Goal: Find contact information: Find contact information

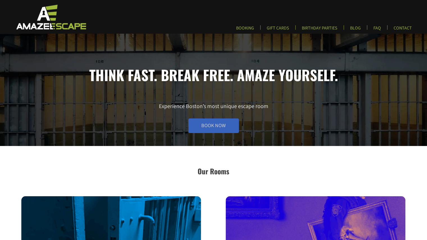
click at [214, 125] on link "Book Now" at bounding box center [213, 125] width 51 height 15
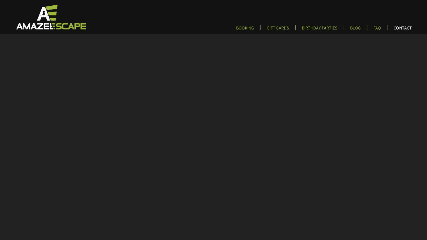
click at [400, 28] on link "CONTACT" at bounding box center [402, 29] width 27 height 9
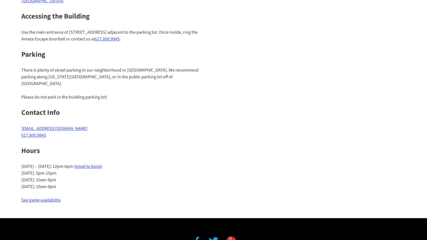
scroll to position [112, 0]
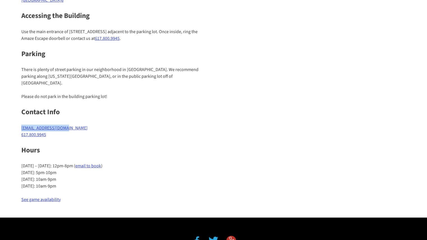
drag, startPoint x: 74, startPoint y: 120, endPoint x: 17, endPoint y: 121, distance: 57.5
click at [17, 121] on div "Visit Amaze Escape 7 Central Street Suite 130 Arlington, MA 0247 6 Accessing th…" at bounding box center [213, 85] width 427 height 248
copy link "info@amazeescape.com"
